Goal: Task Accomplishment & Management: Manage account settings

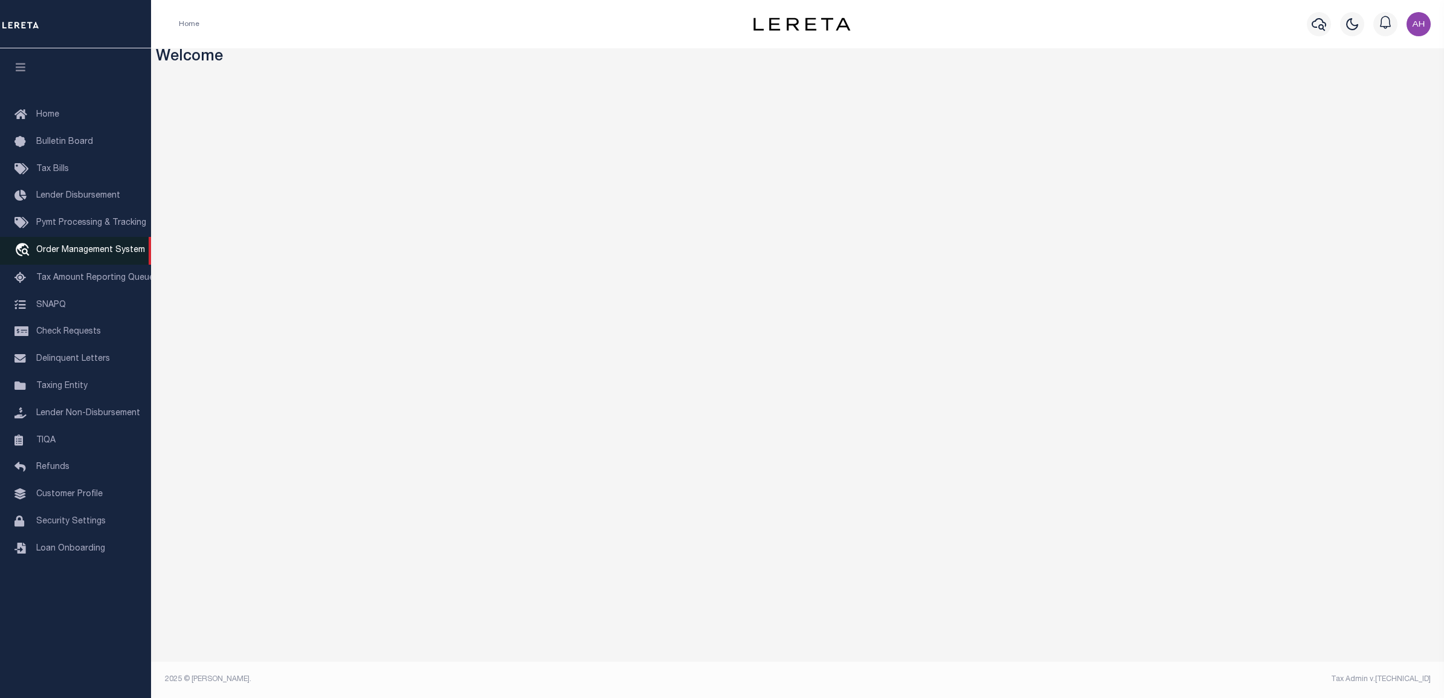
click at [95, 254] on span "Order Management System" at bounding box center [90, 250] width 109 height 8
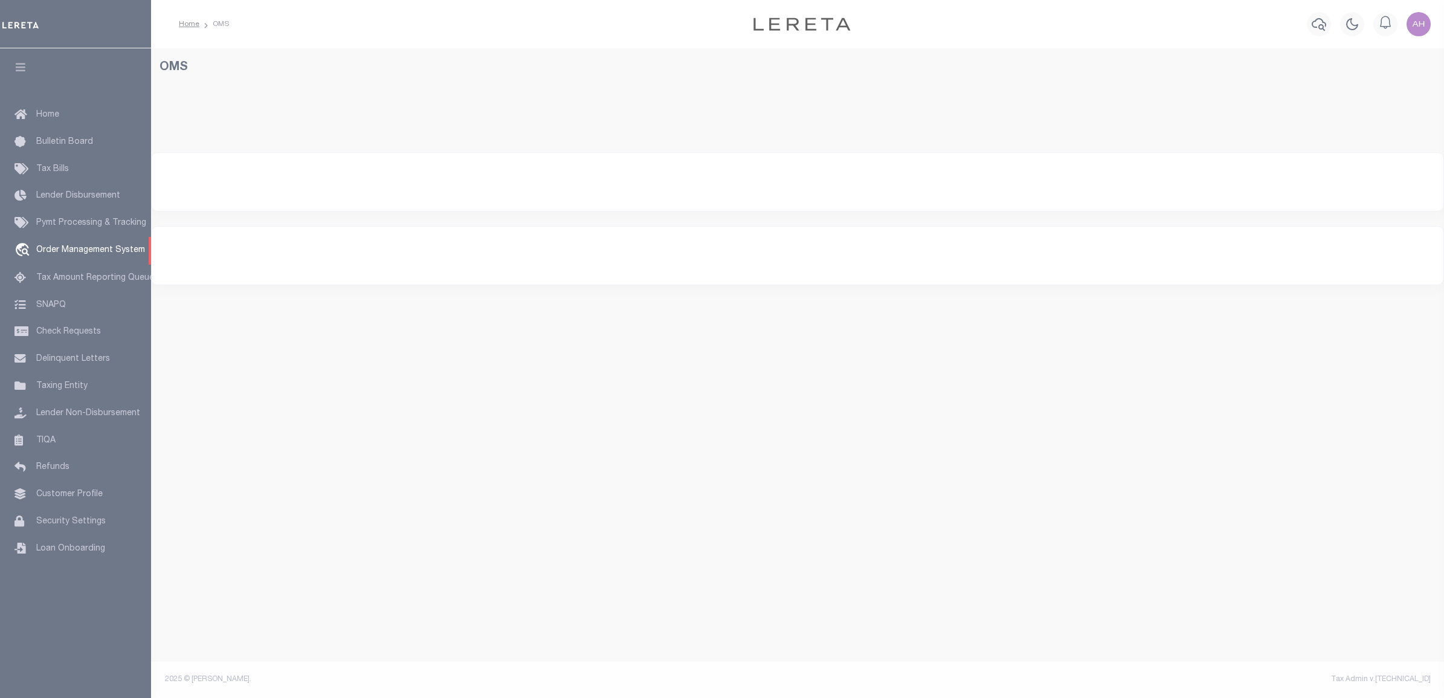
select select "200"
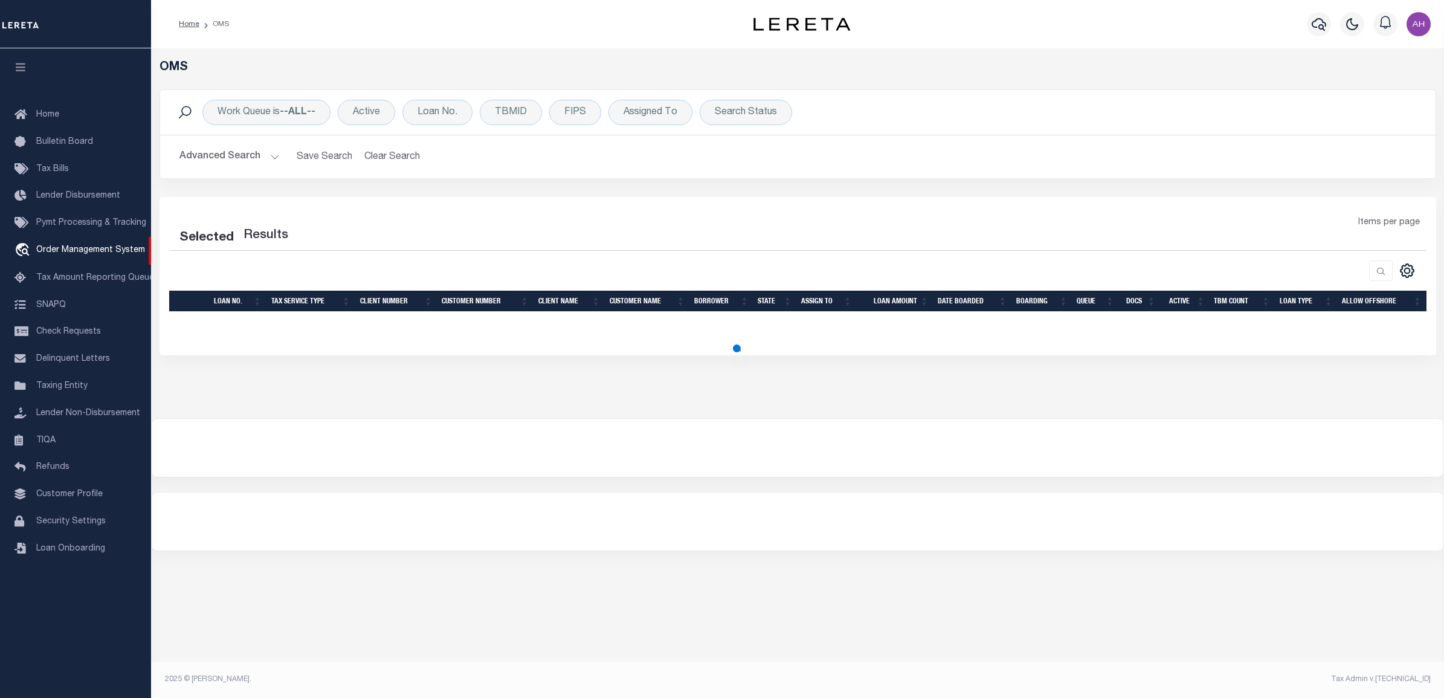
select select "200"
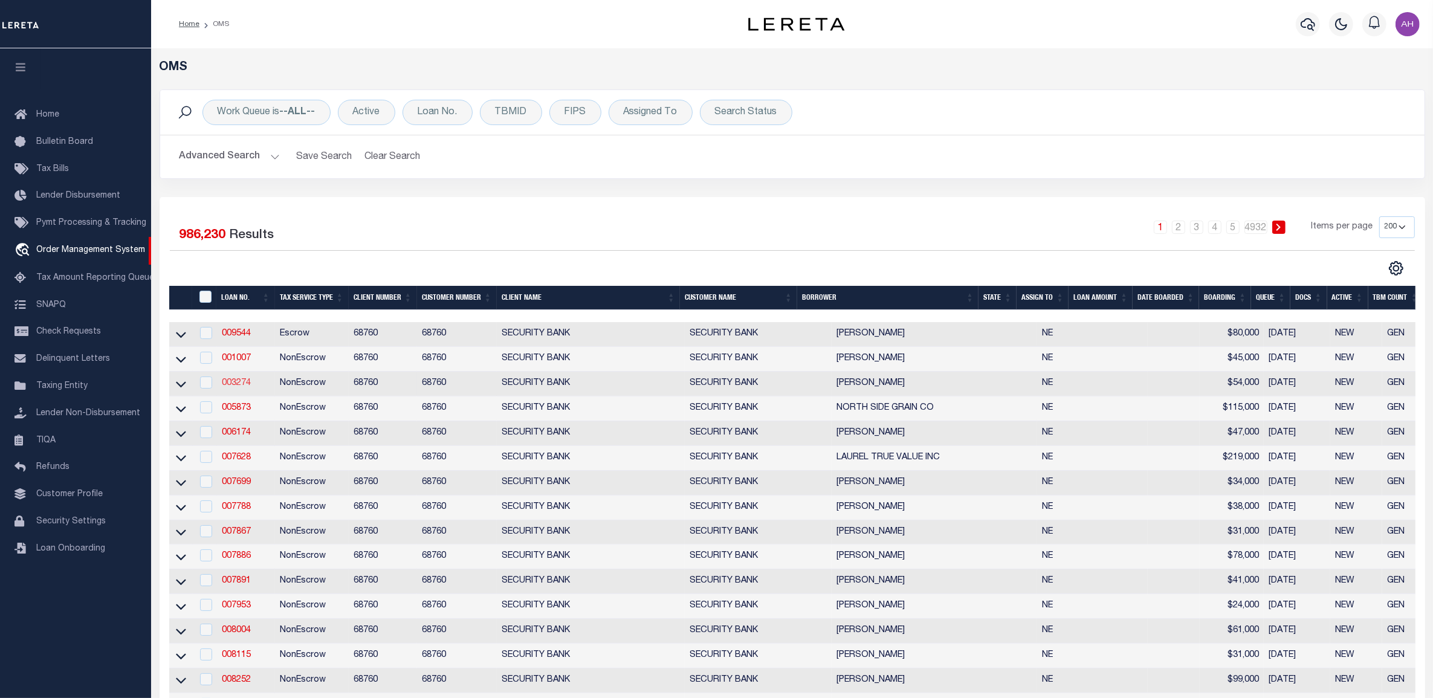
click at [234, 385] on link "003274" at bounding box center [236, 383] width 29 height 8
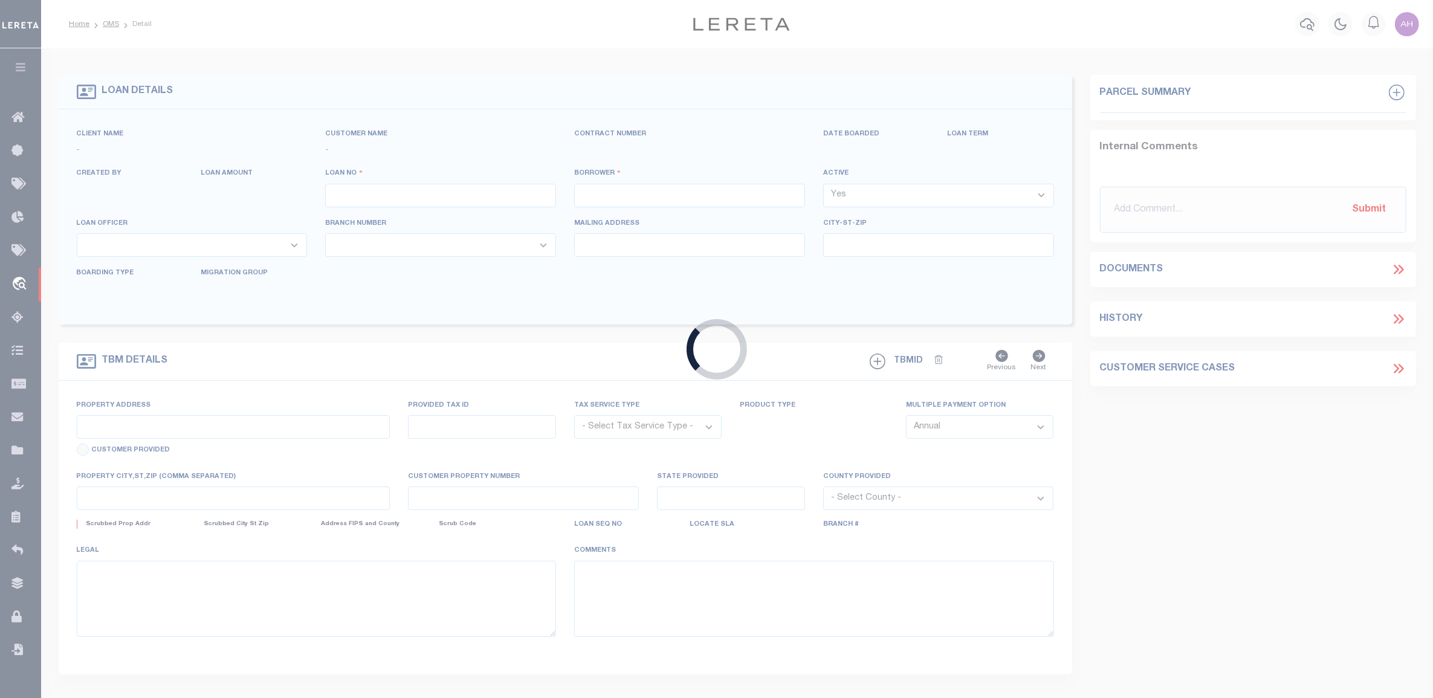
type input "003274"
type input "[PERSON_NAME]"
select select
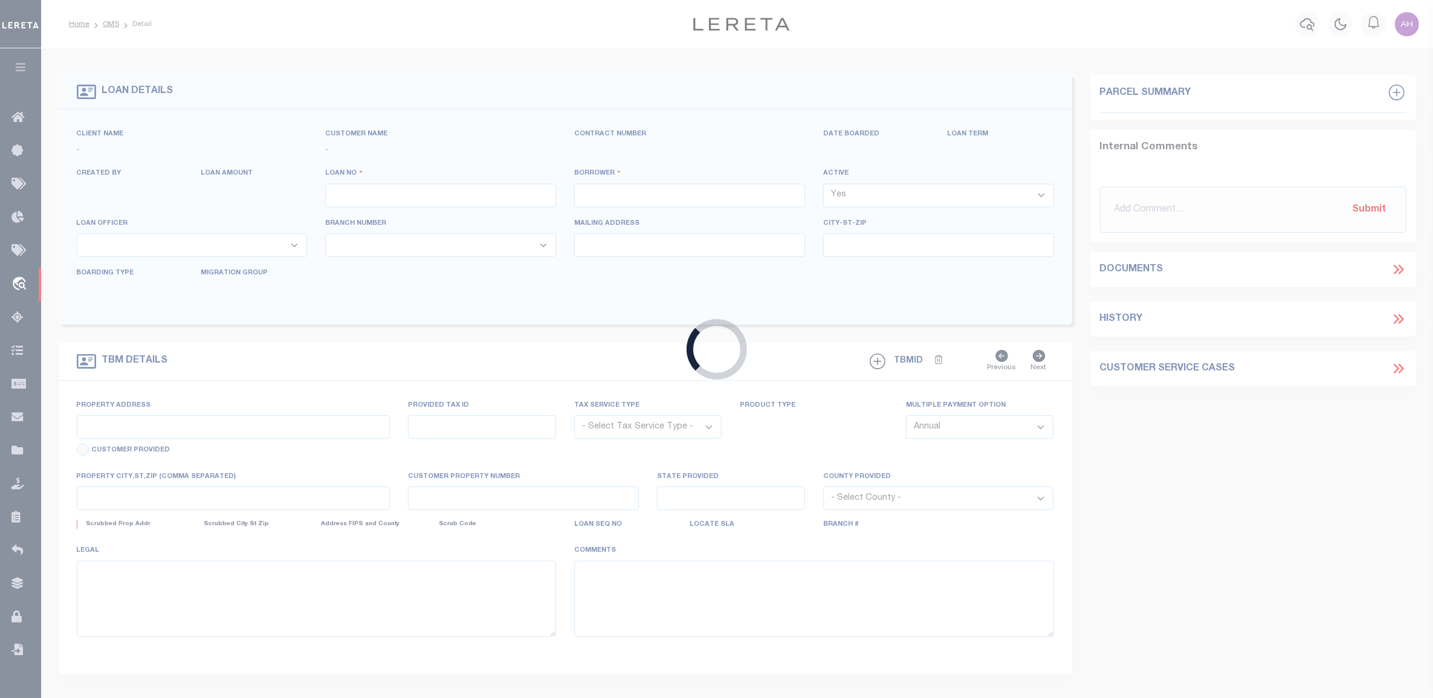
select select
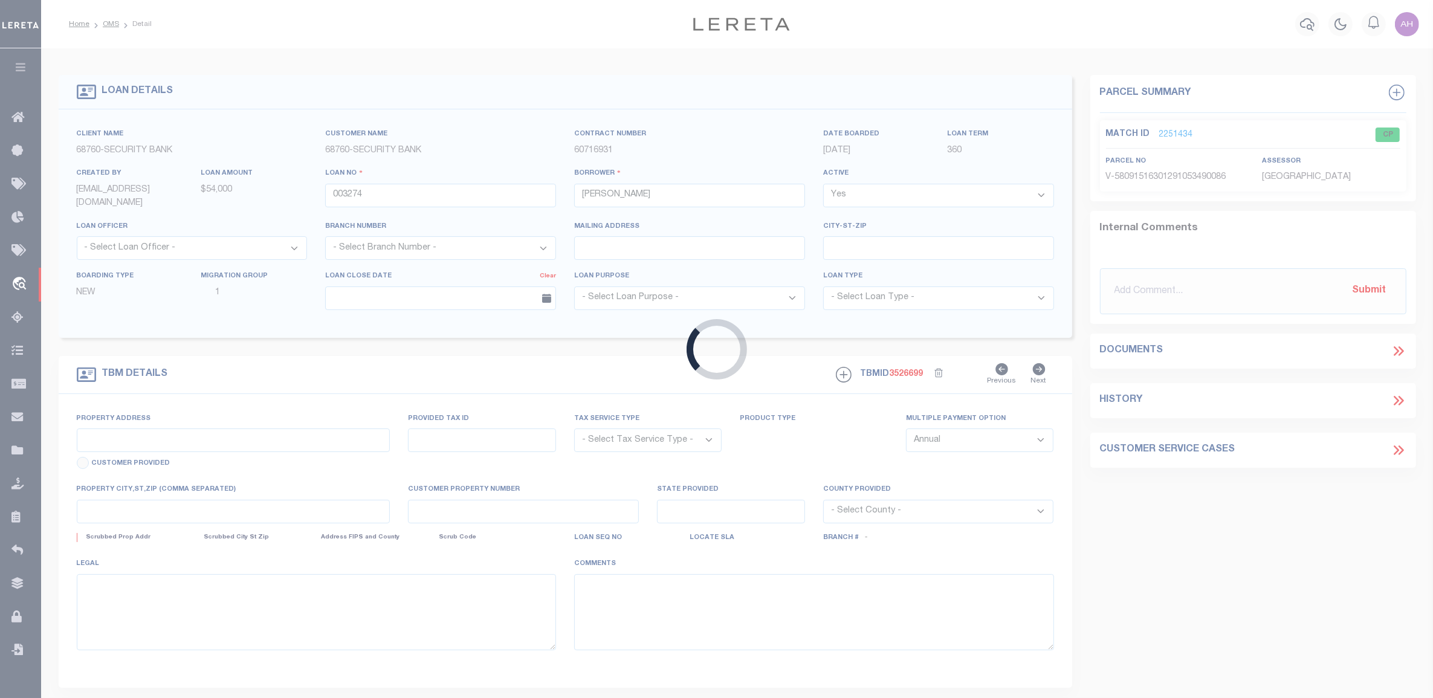
type input "87189 [GEOGRAPHIC_DATA]"
radio input "true"
select select "NonEscrow"
select select
type input "LAUREL NE 687451675"
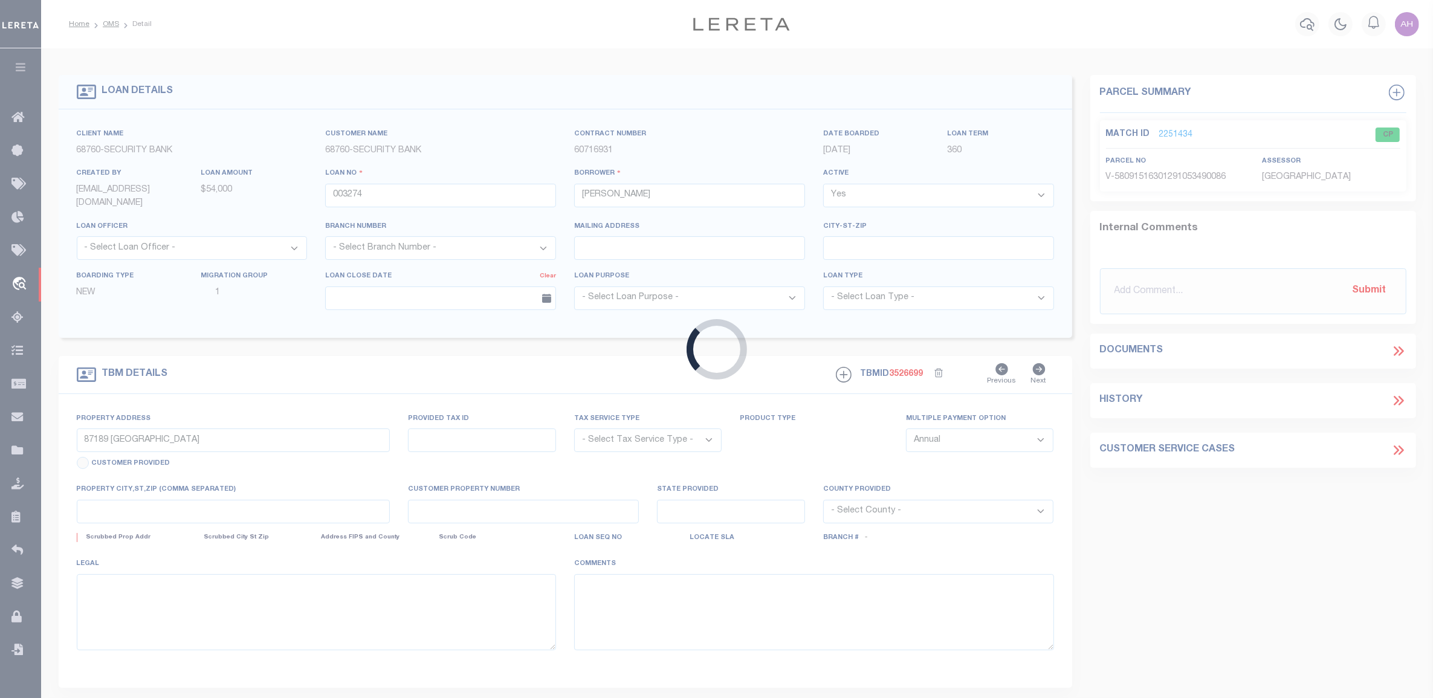
type input "003274"
type input "NE"
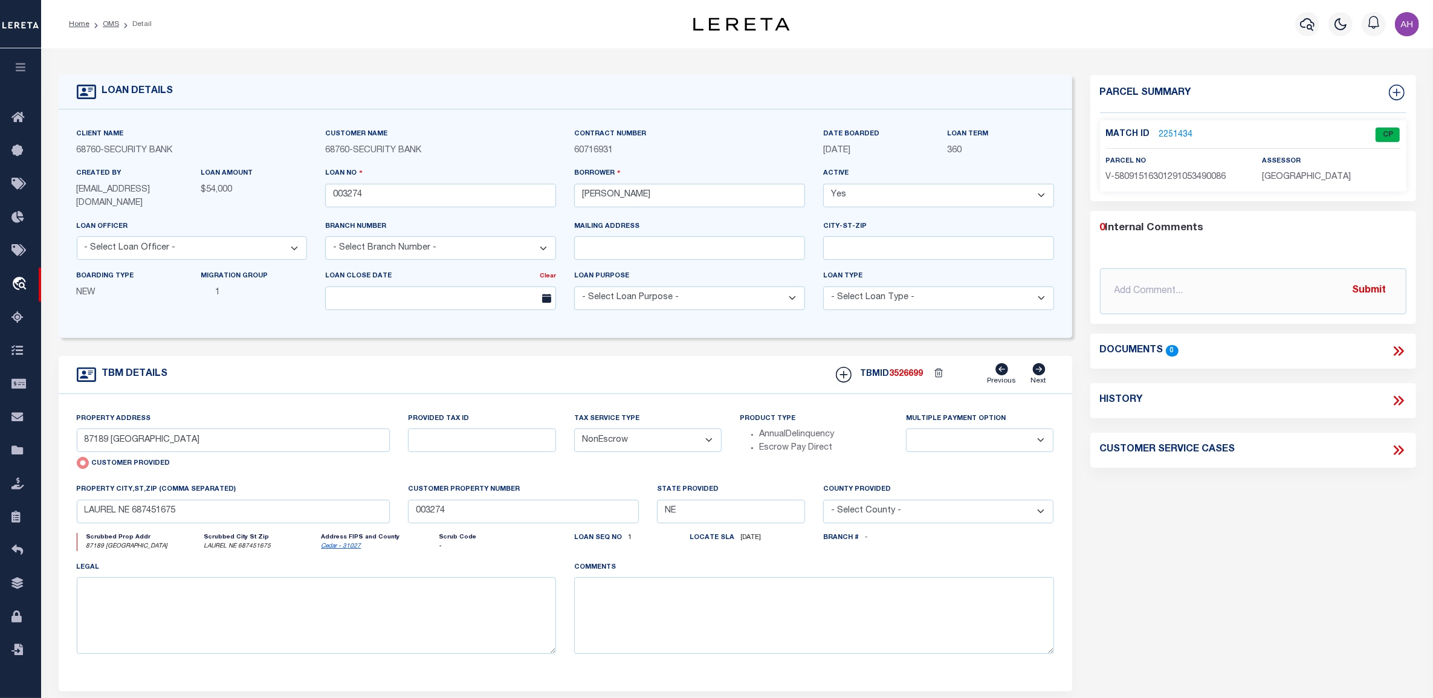
click at [1182, 131] on link "2251434" at bounding box center [1176, 135] width 34 height 13
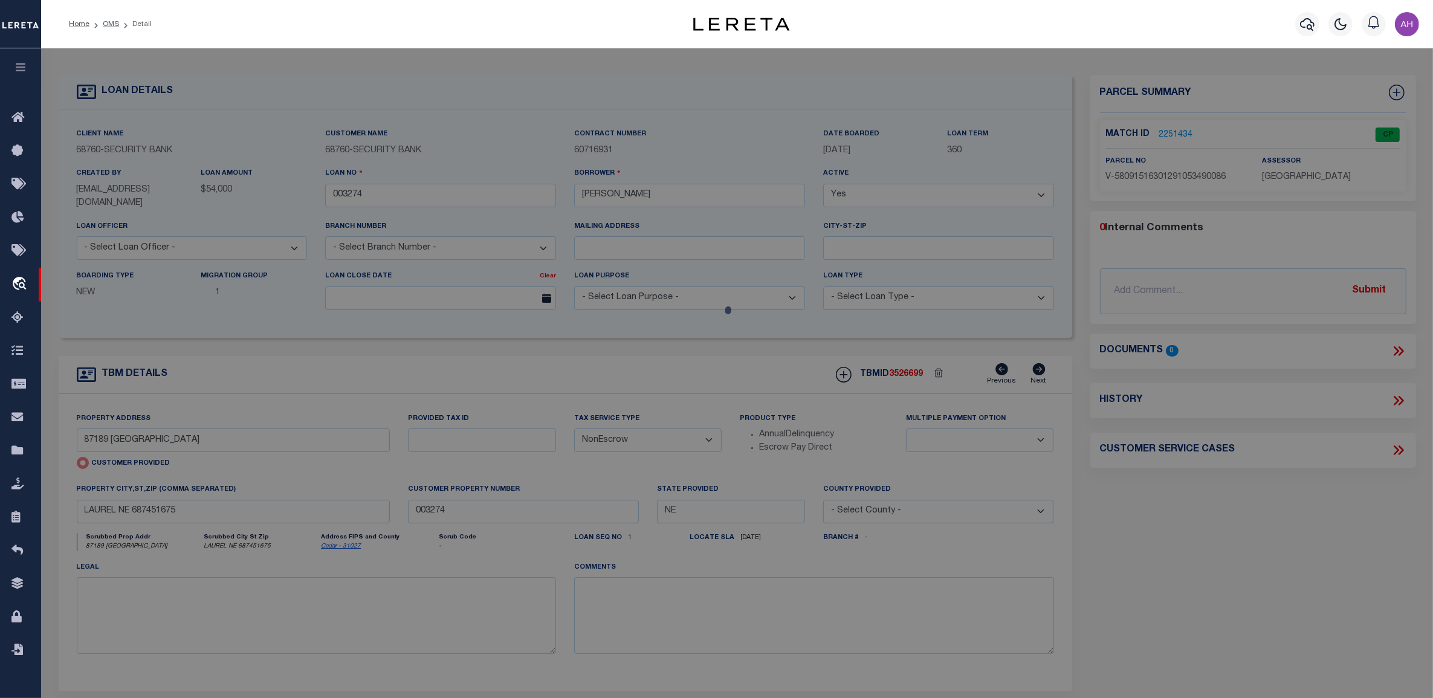
checkbox input "false"
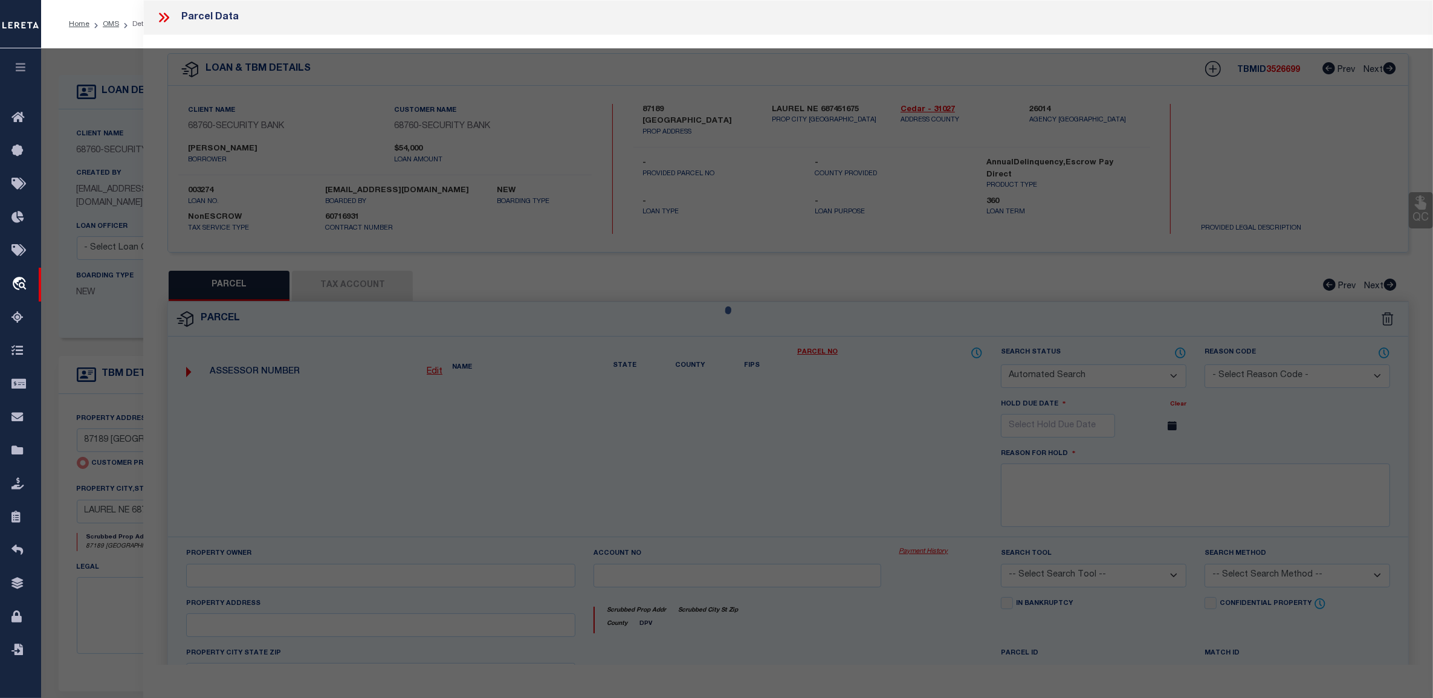
select select "CP"
select select "AGW"
select select
type input "87189 [GEOGRAPHIC_DATA]"
checkbox input "false"
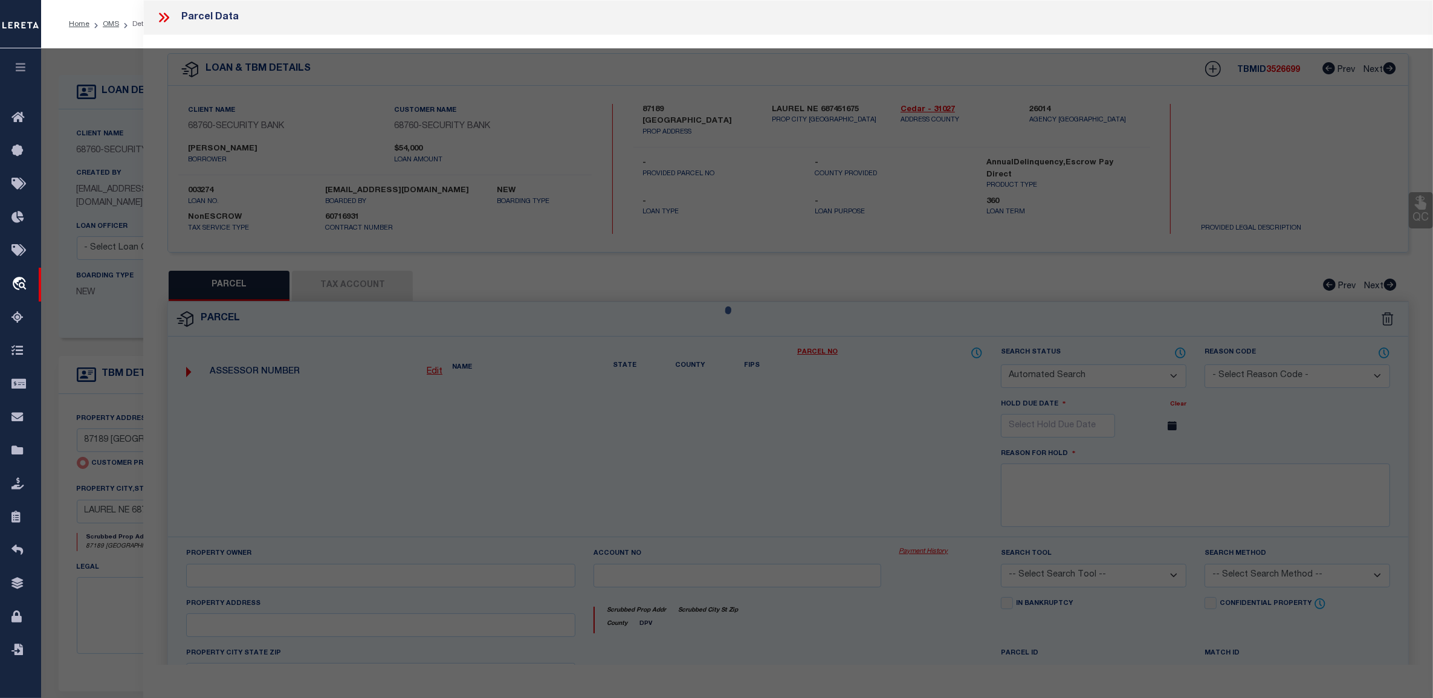
type input "LAUREL NE 687451675"
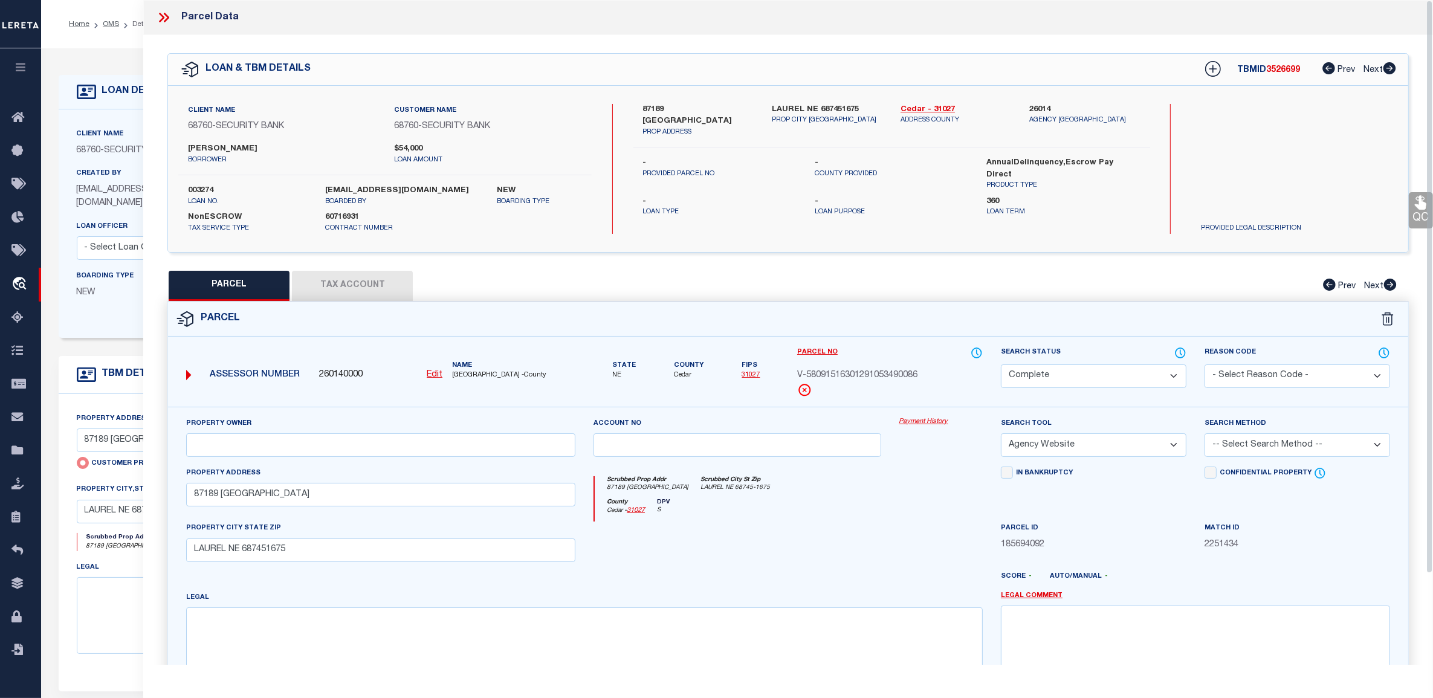
click at [335, 279] on button "Tax Account" at bounding box center [352, 286] width 121 height 30
select select "100"
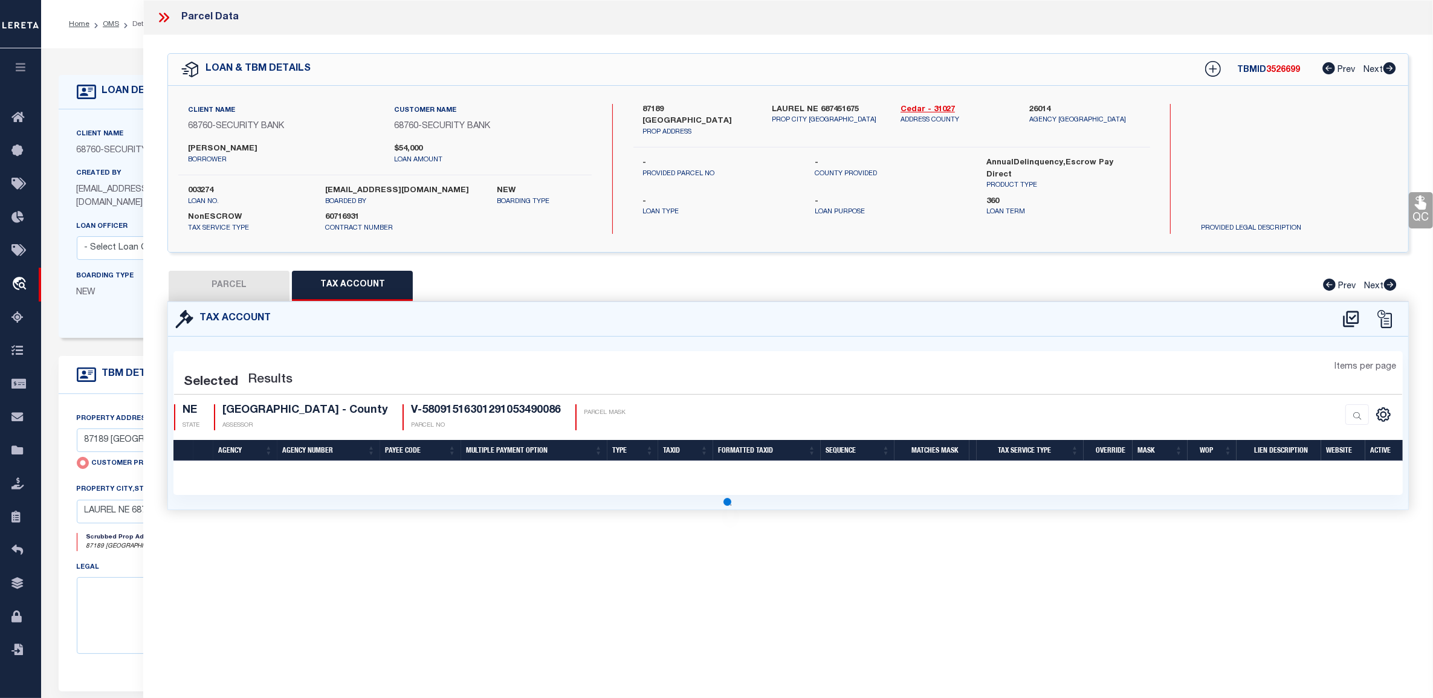
select select "100"
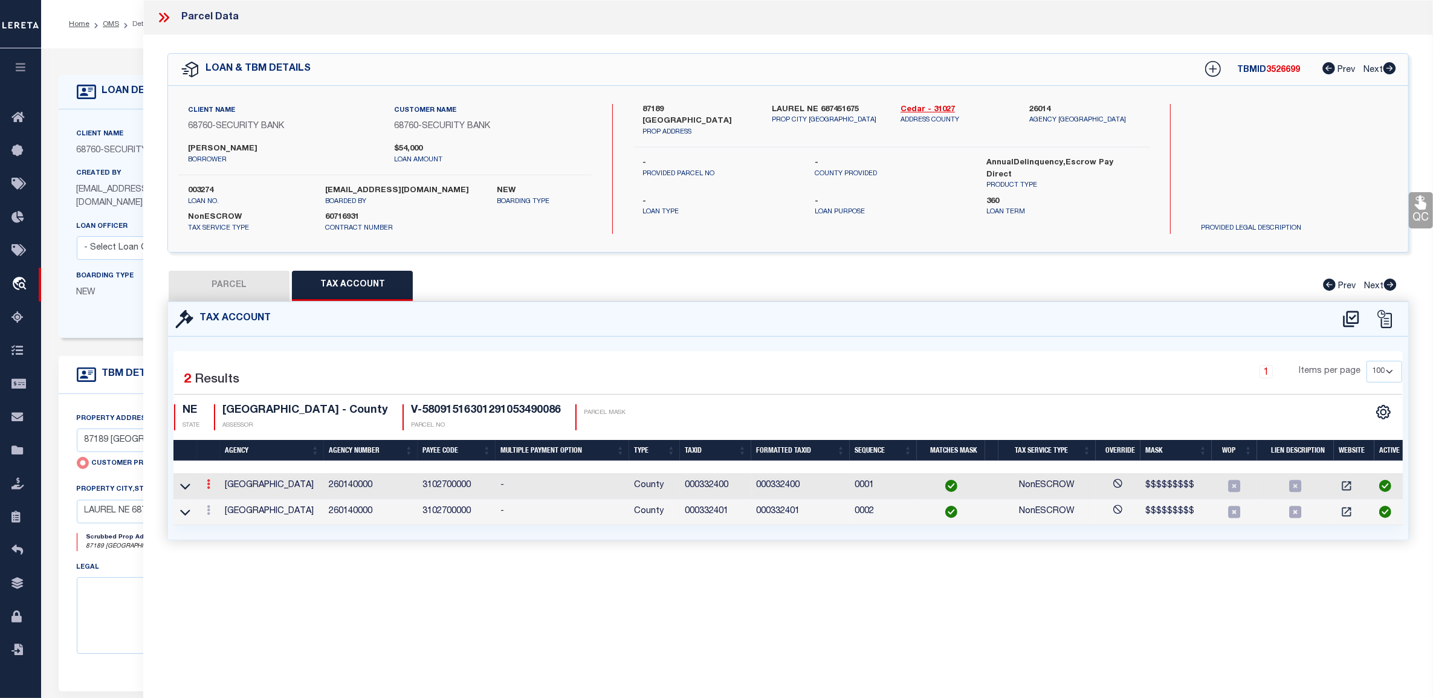
click at [210, 484] on link at bounding box center [208, 486] width 13 height 10
click at [233, 503] on link at bounding box center [224, 504] width 45 height 20
type input "000332400"
type textarea "$$$$$$$$$"
checkbox input "true"
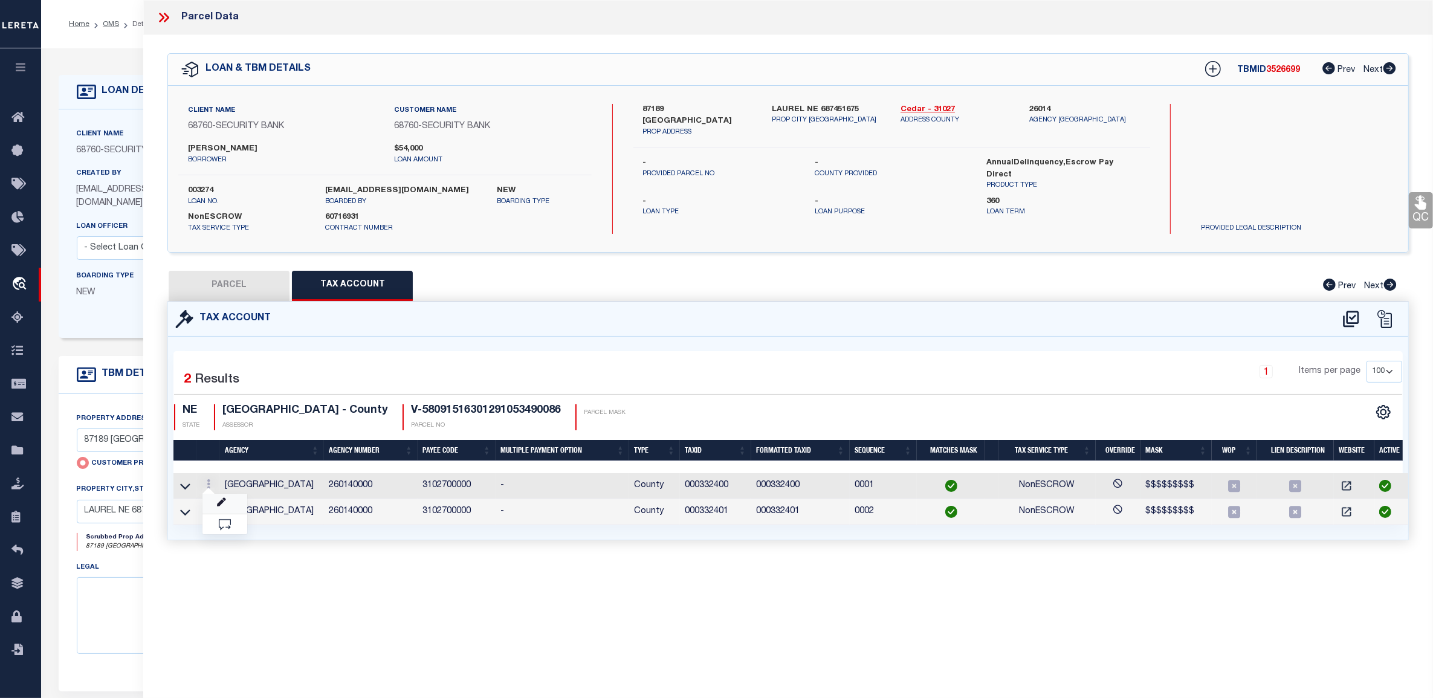
type input "XXXXXXXXX"
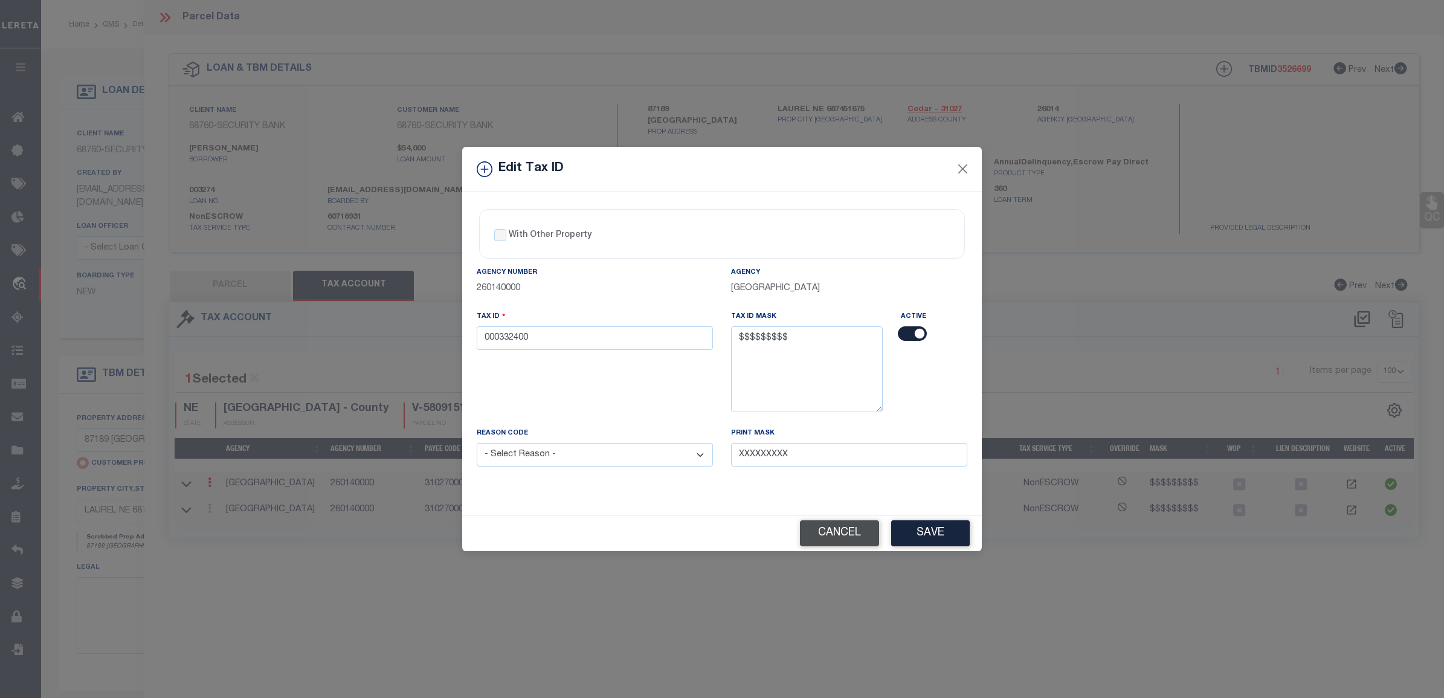
click at [819, 538] on button "Cancel" at bounding box center [839, 533] width 79 height 26
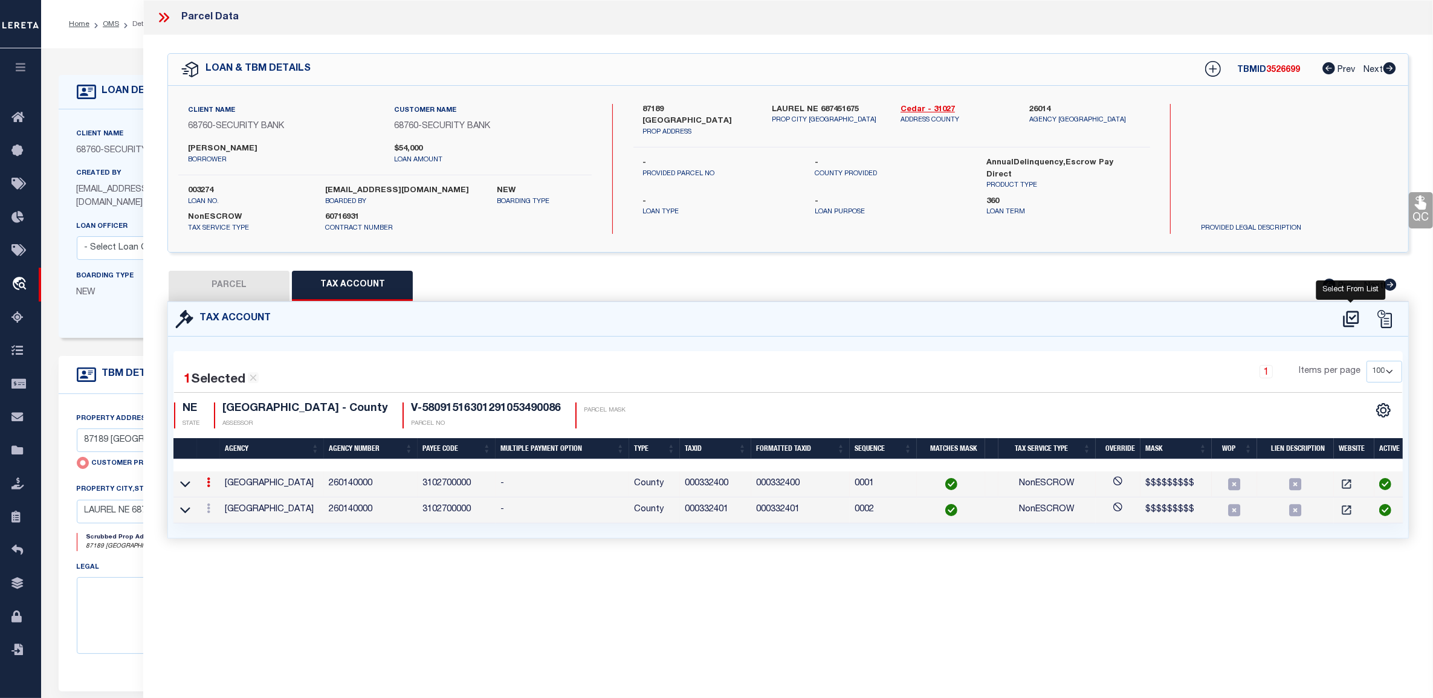
click at [1344, 322] on icon at bounding box center [1351, 319] width 16 height 16
select select "100"
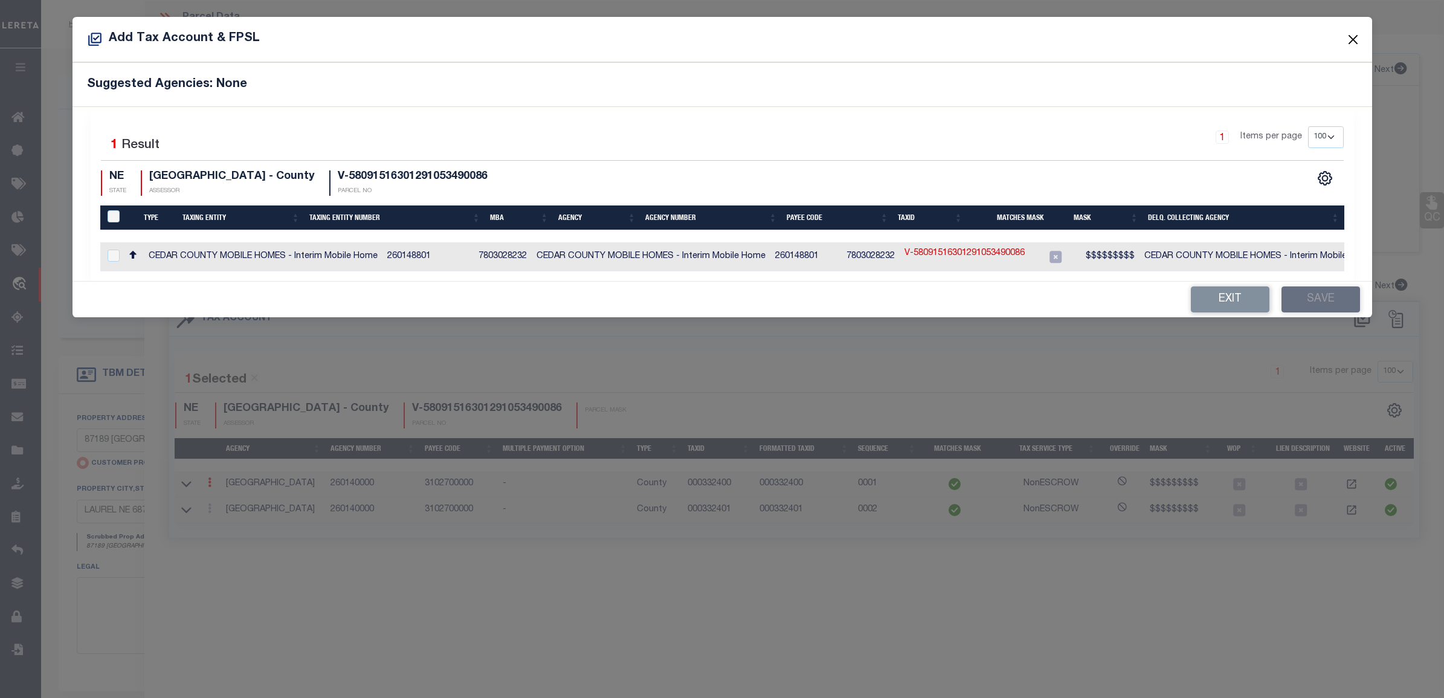
click at [1354, 39] on button "Close" at bounding box center [1353, 39] width 16 height 16
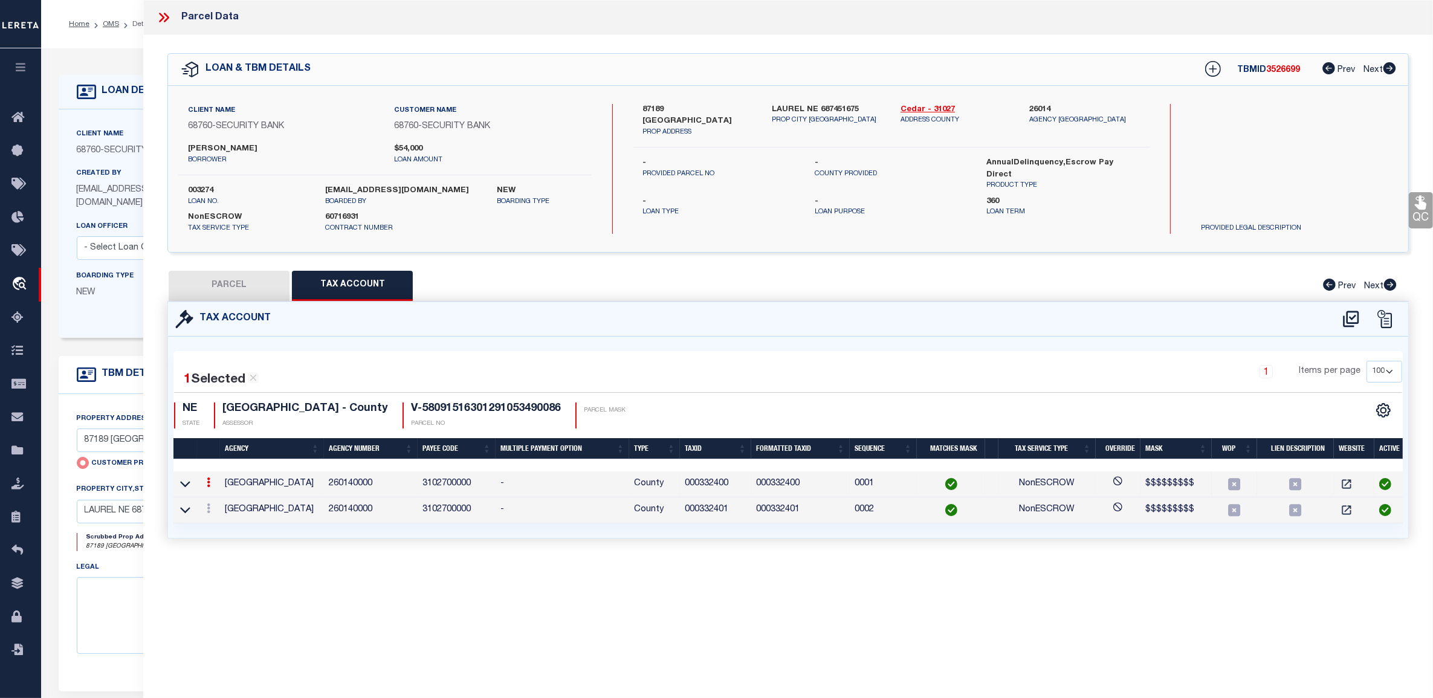
click at [166, 18] on icon at bounding box center [164, 18] width 16 height 16
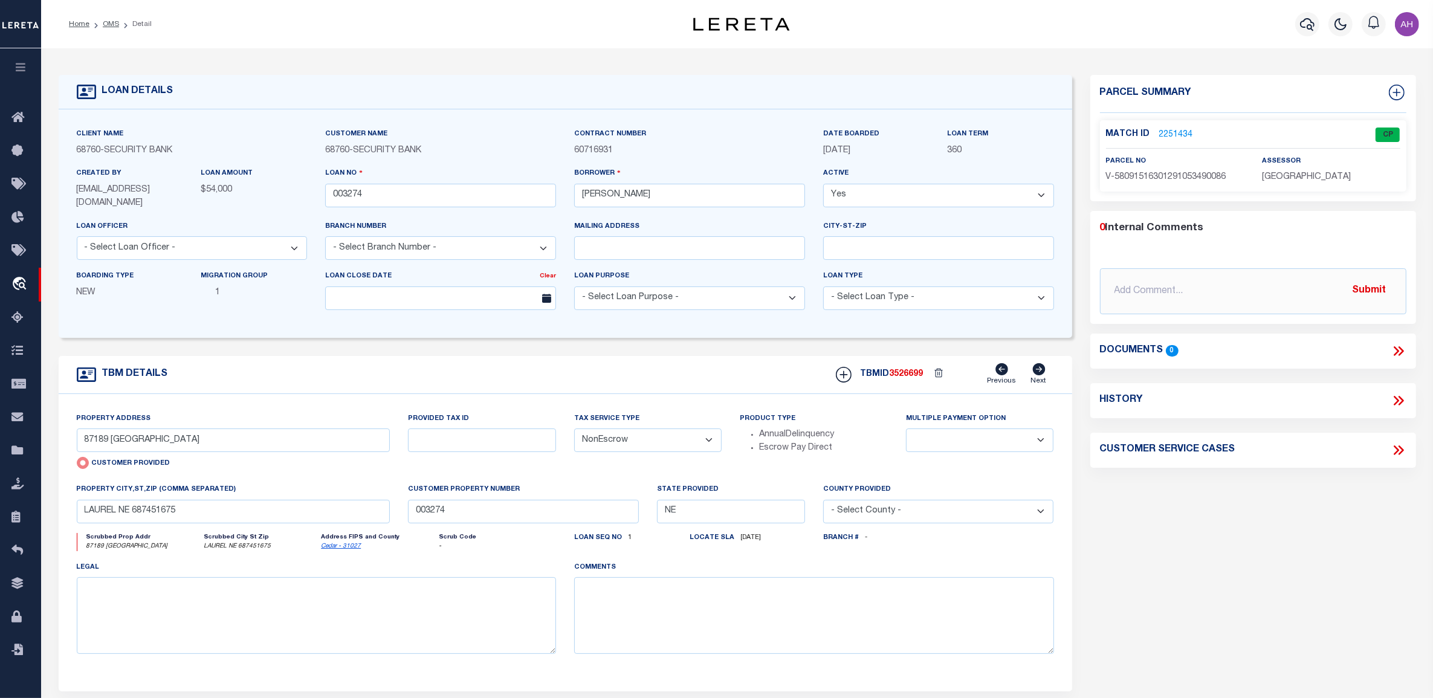
click at [22, 77] on button "button" at bounding box center [20, 68] width 41 height 41
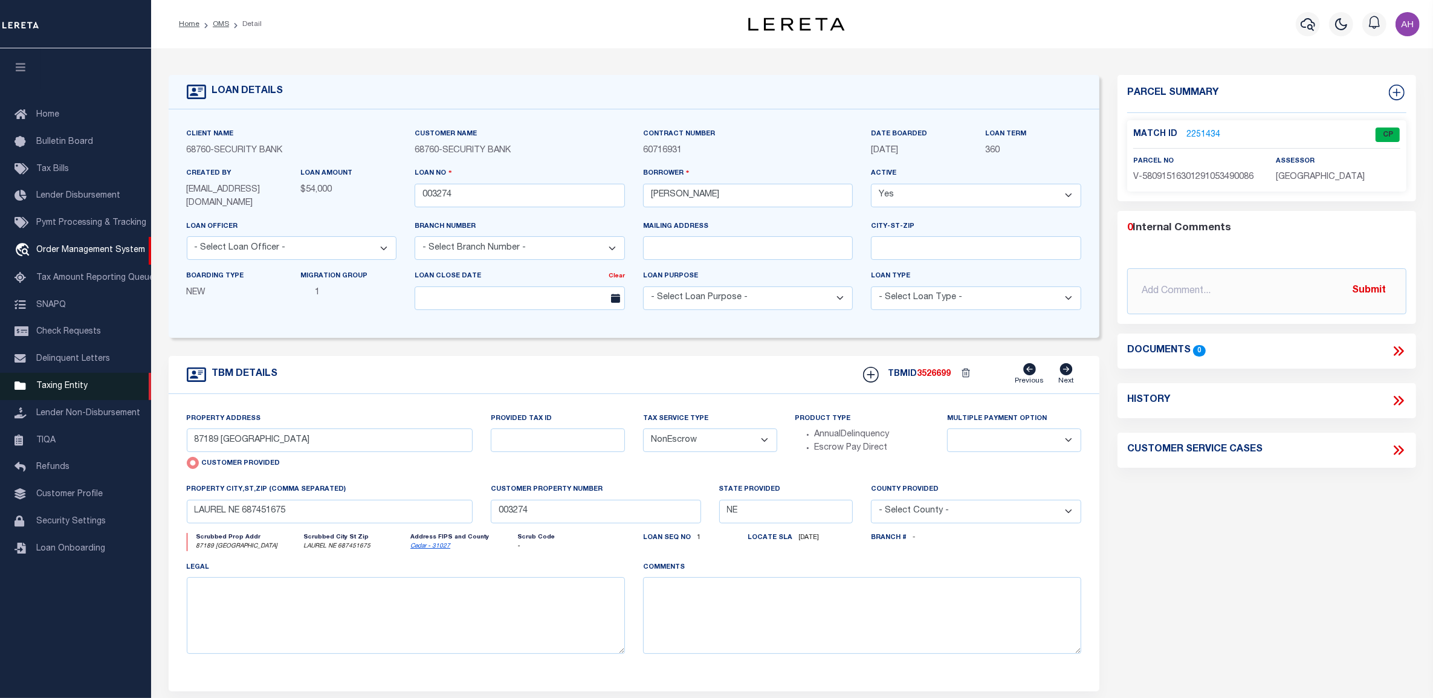
click at [73, 390] on span "Taxing Entity" at bounding box center [61, 386] width 51 height 8
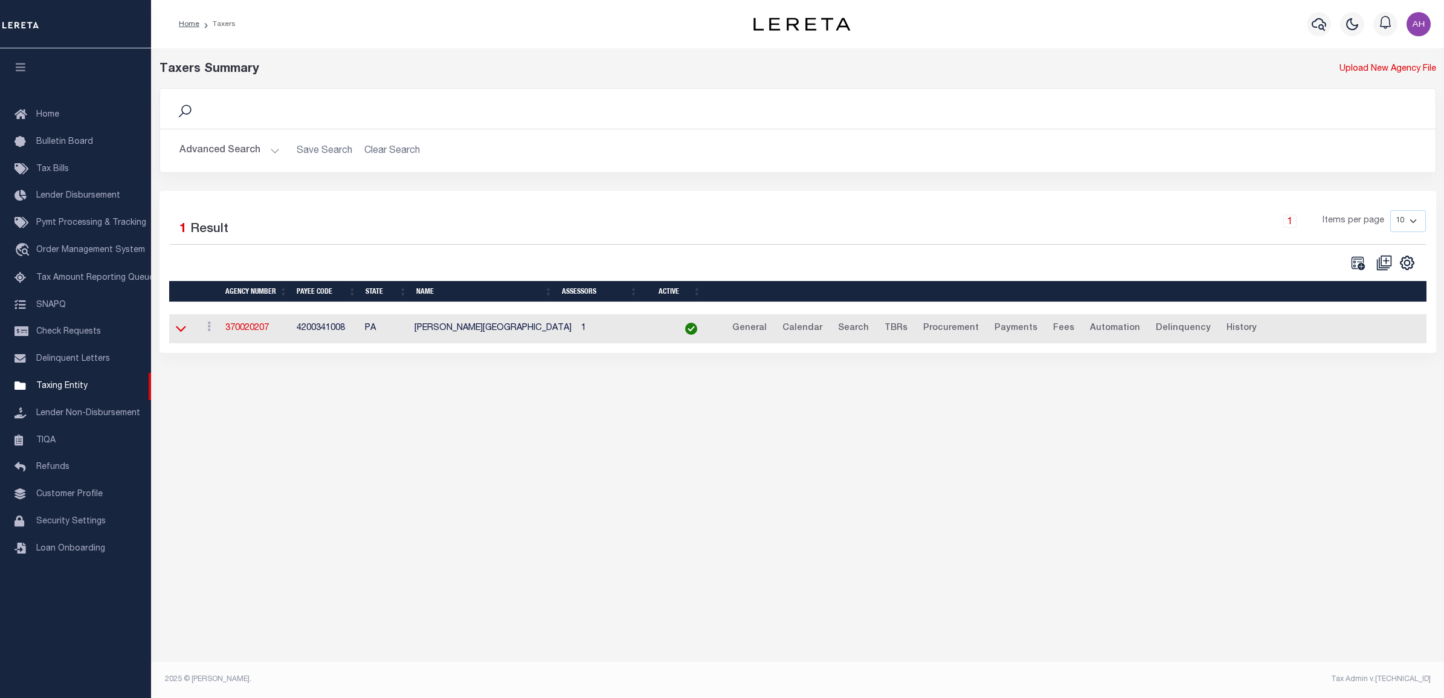
click at [177, 331] on icon at bounding box center [181, 329] width 10 height 6
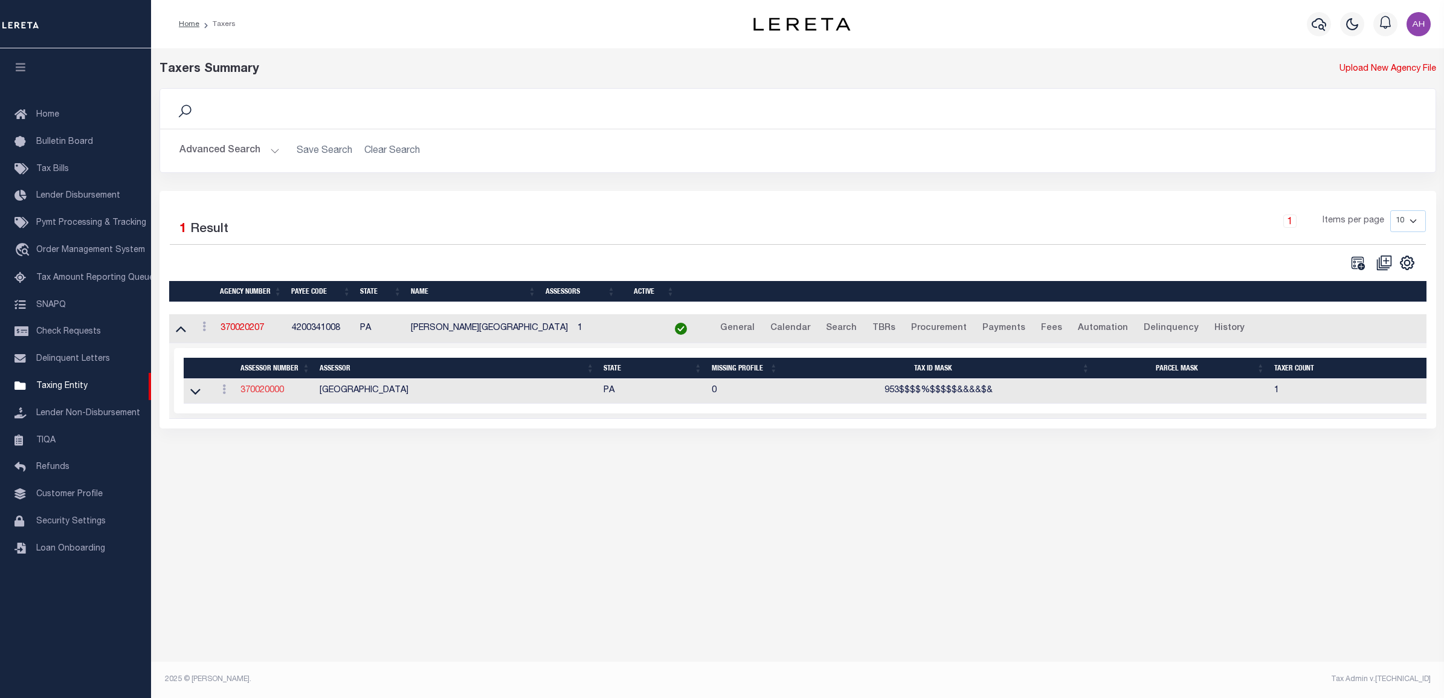
click at [266, 392] on link "370020000" at bounding box center [262, 390] width 44 height 8
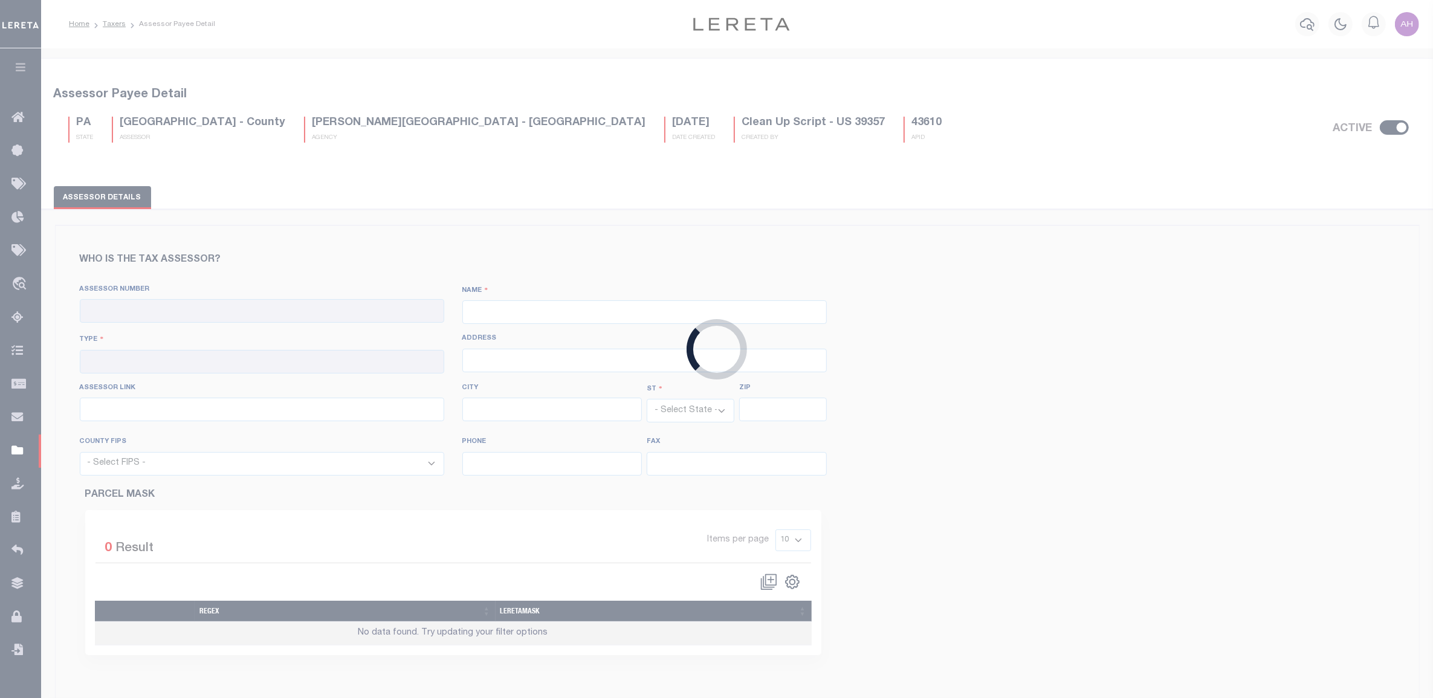
checkbox input "true"
type input "370020000"
type input "ALLEGHENY COUNTY"
type input "00 - County"
type input "436 Grant Street Room 108"
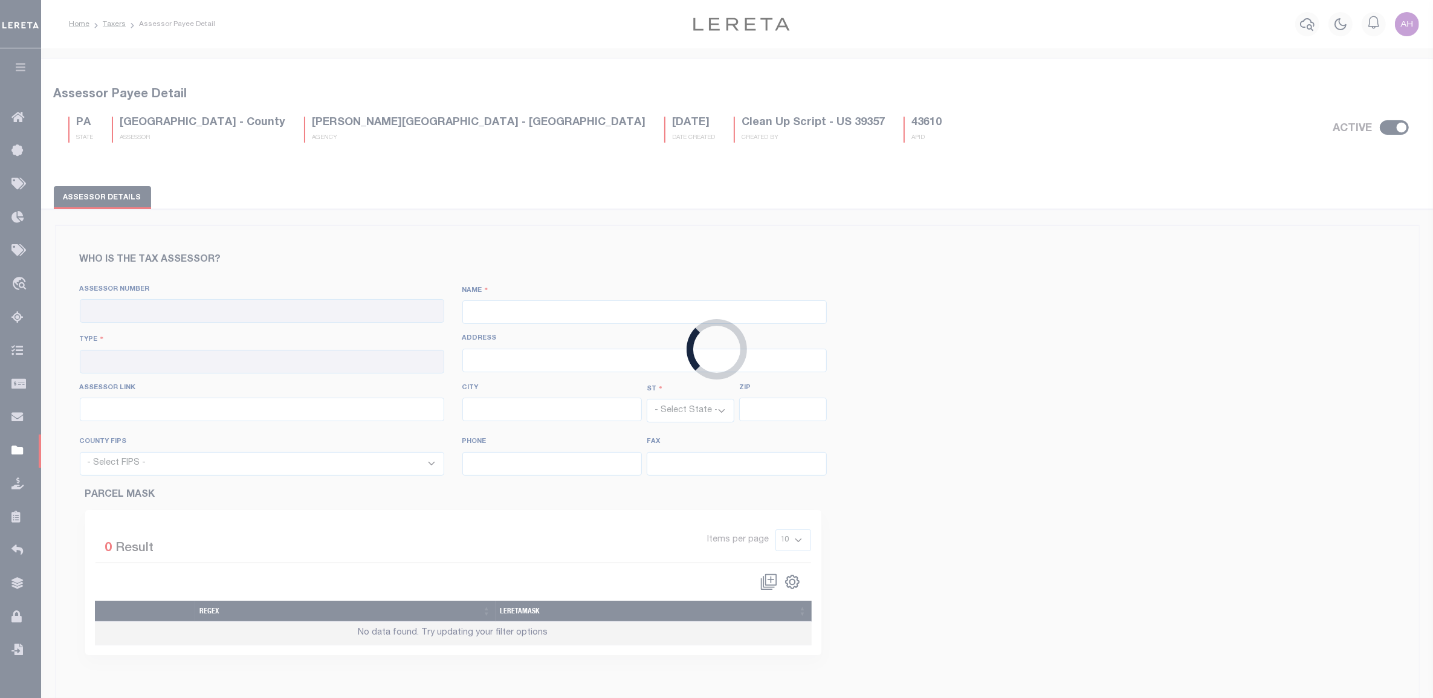
type input "http://www2.county.allegheny.pa.us/realestate/Search.aspx"
type input "Pittsburgh"
select select "PA"
type input "15219"
select select "42003"
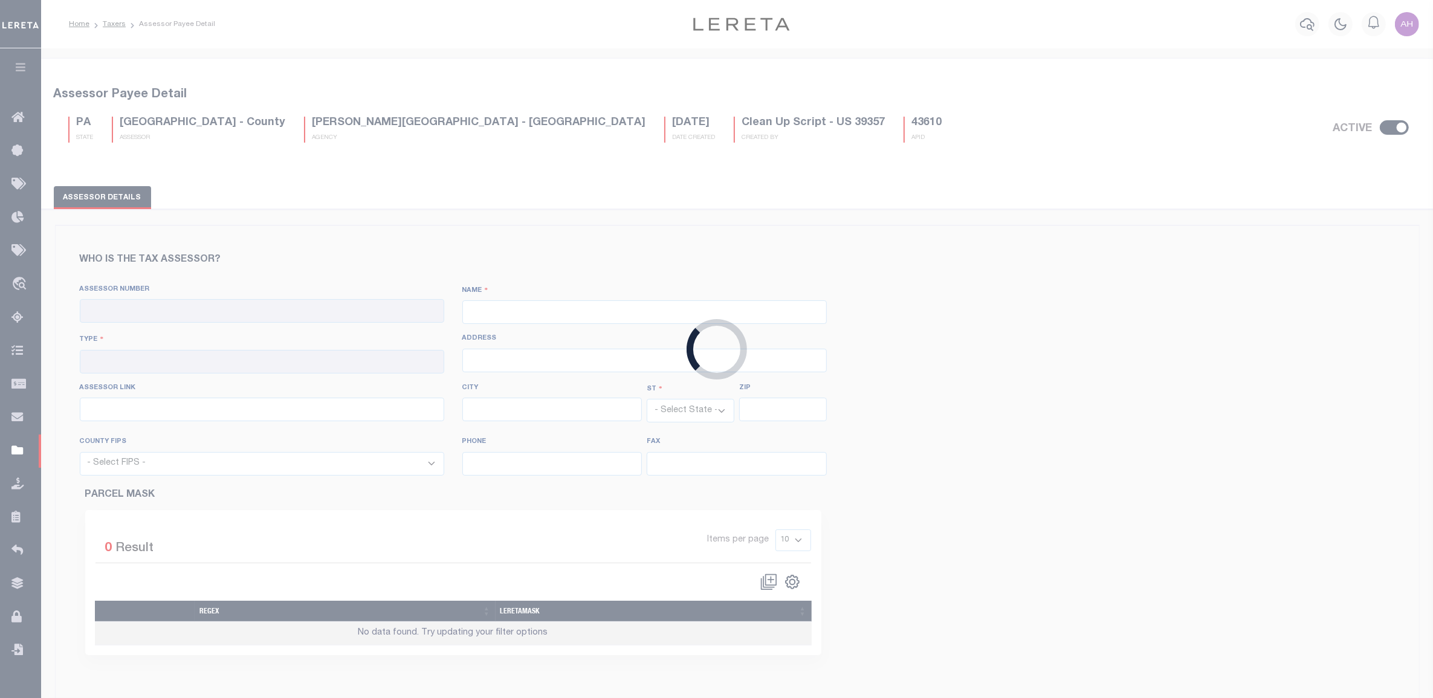
type input "412-350-4100"
type input "412-350-5649"
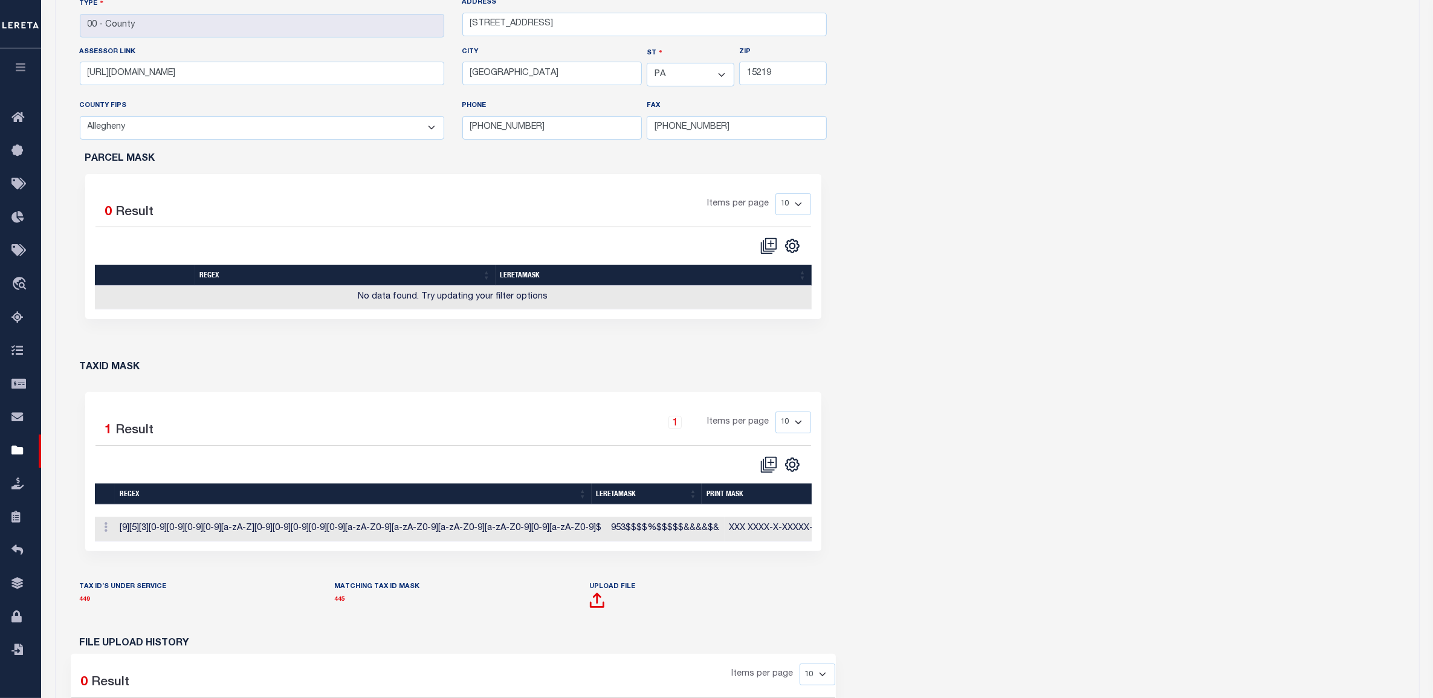
scroll to position [344, 0]
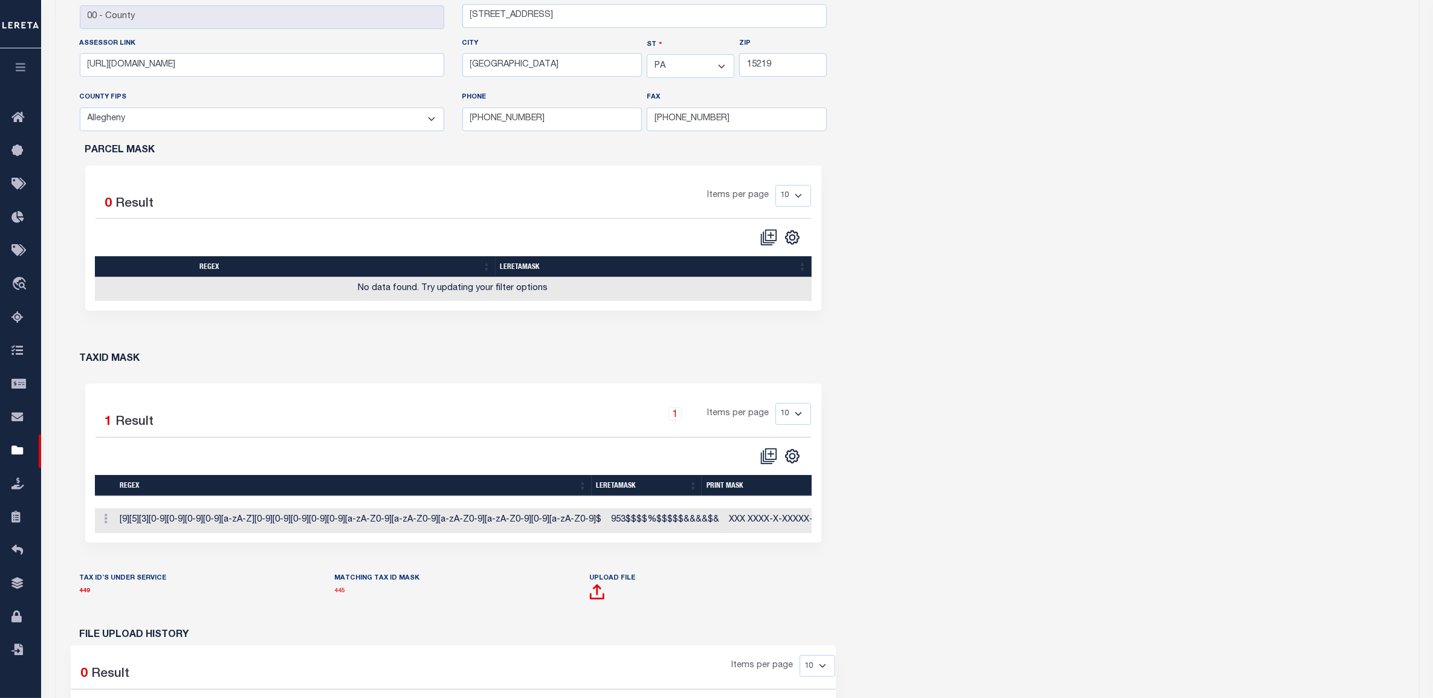
click at [340, 594] on link "445" at bounding box center [340, 591] width 11 height 6
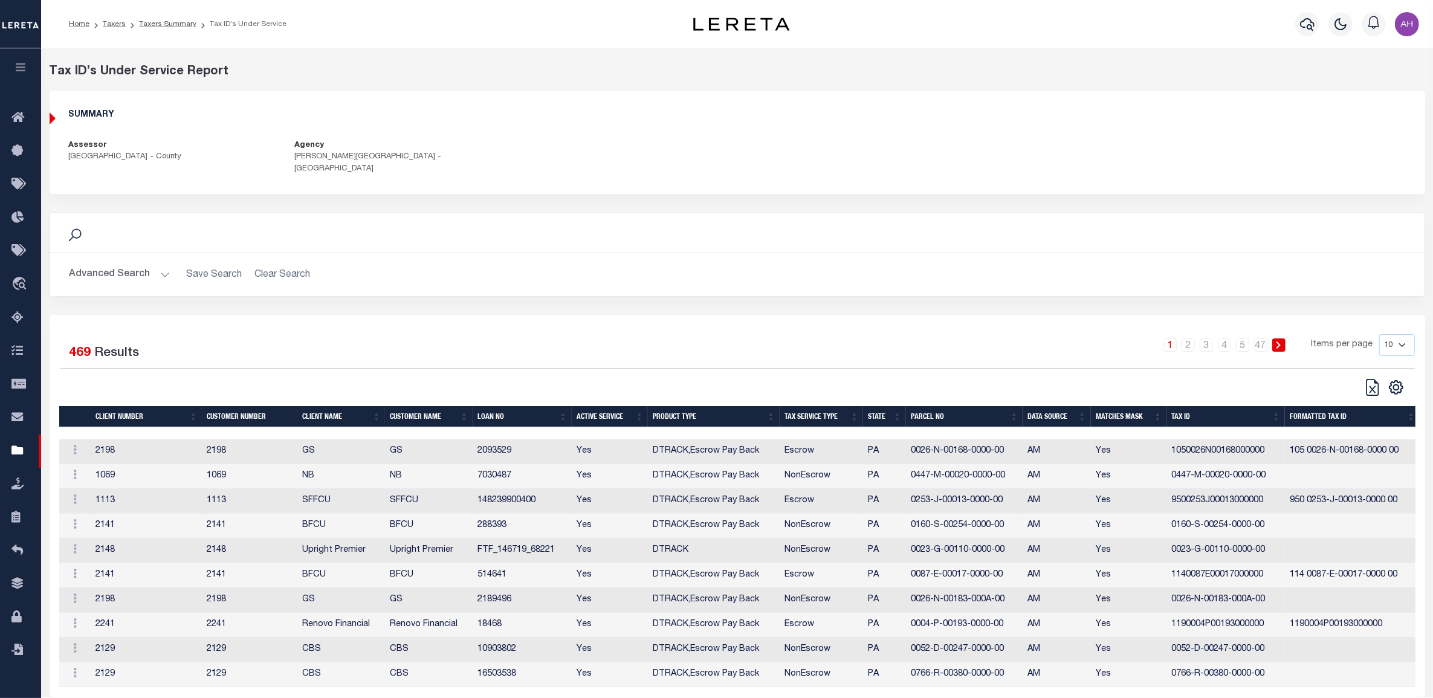
scroll to position [34, 0]
